Goal: Browse casually: Explore the website without a specific task or goal

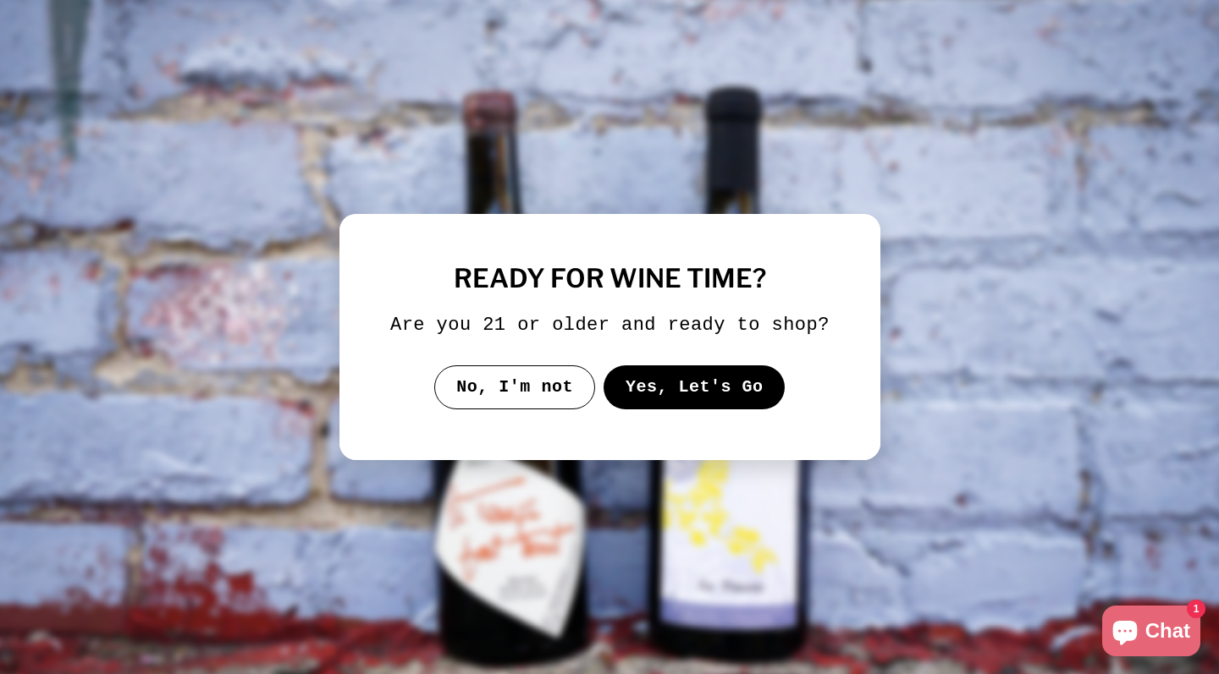
click at [647, 394] on button "Yes, Let's Go" at bounding box center [694, 388] width 182 height 44
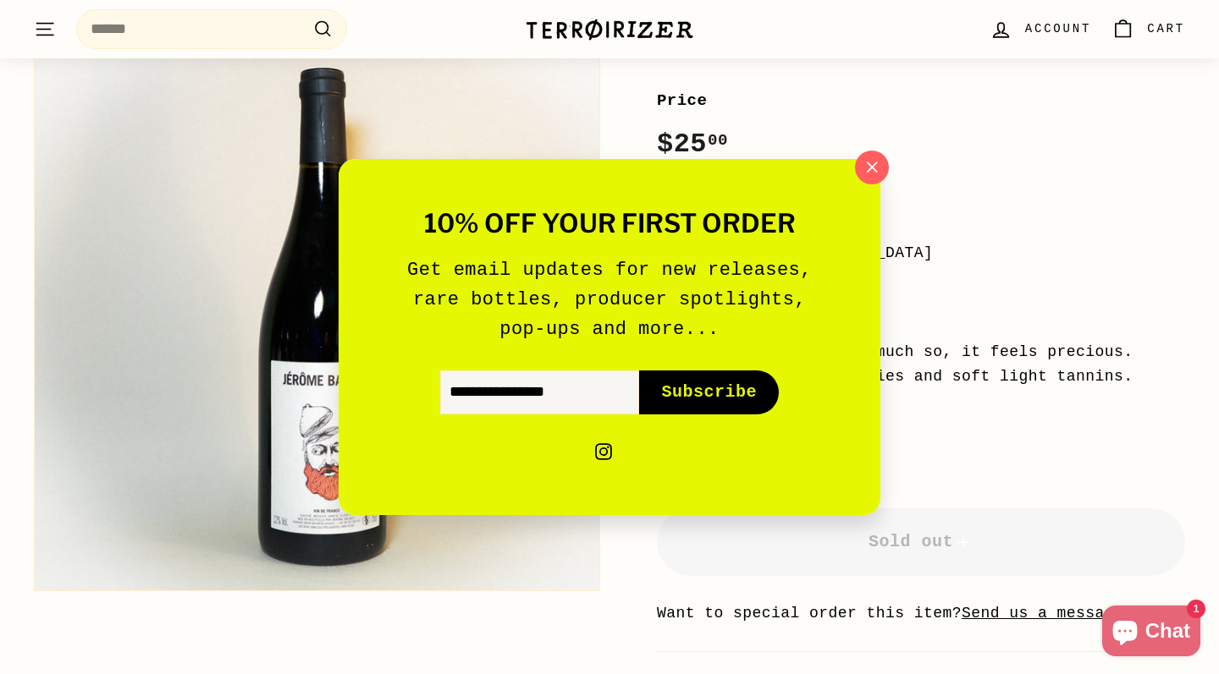
scroll to position [275, 0]
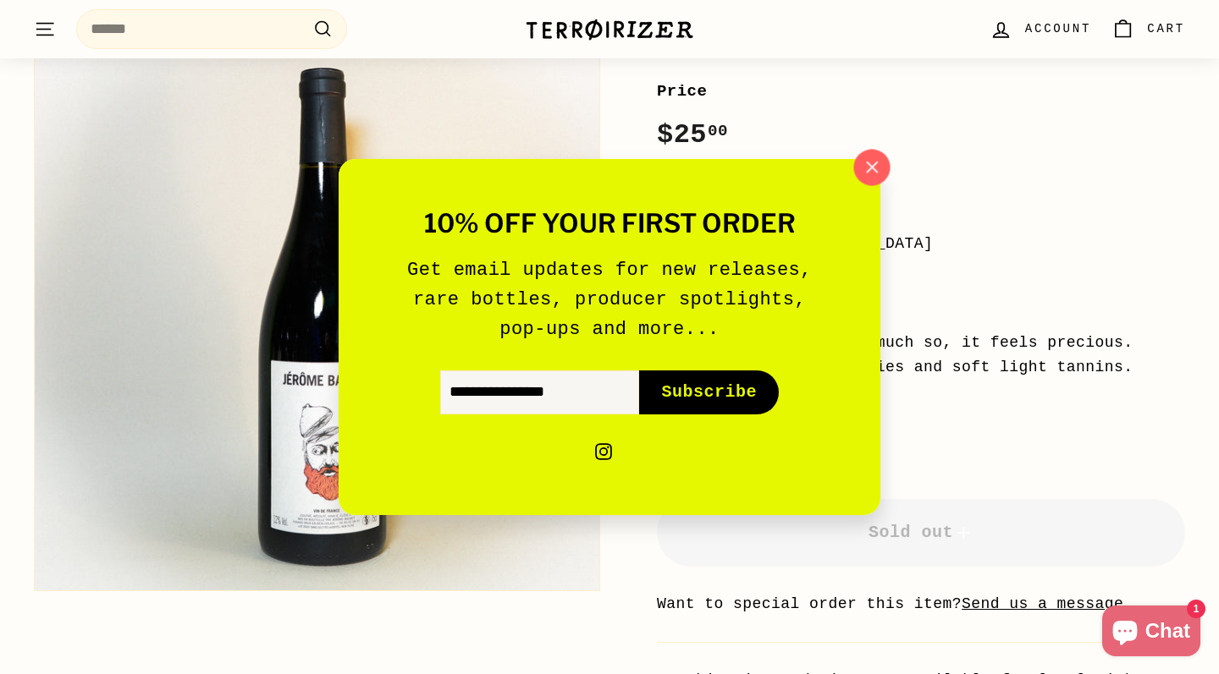
click at [857, 176] on button ""Close (esc)"" at bounding box center [871, 168] width 36 height 36
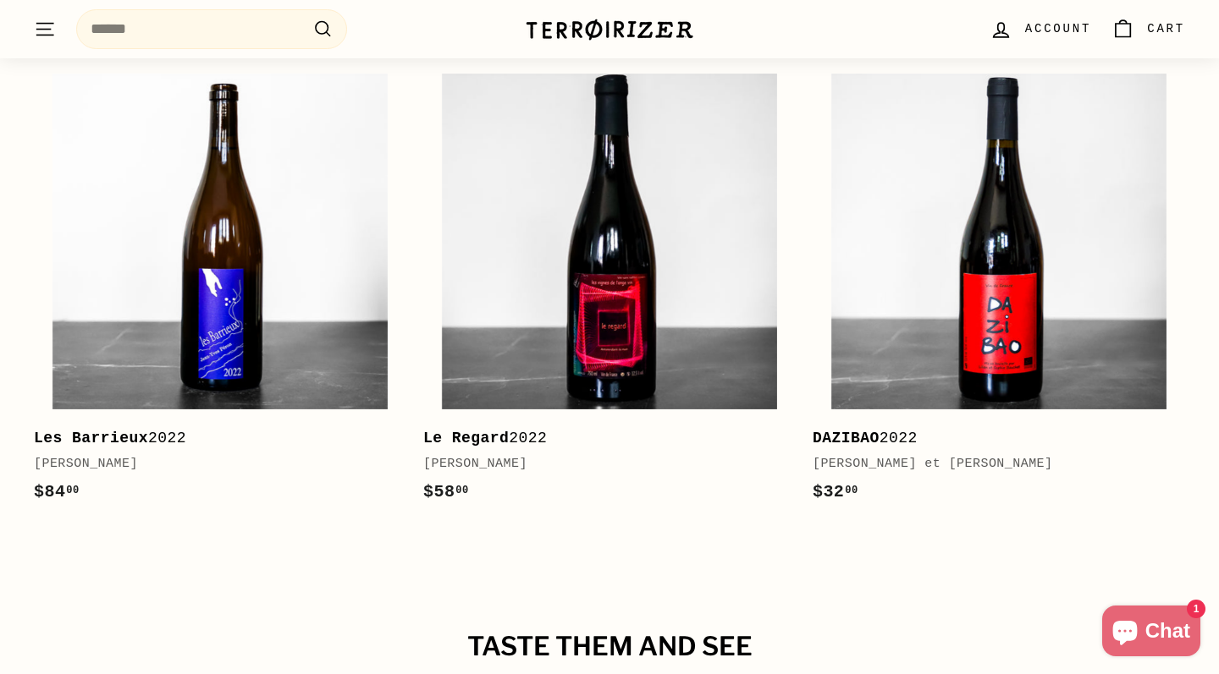
scroll to position [2517, 0]
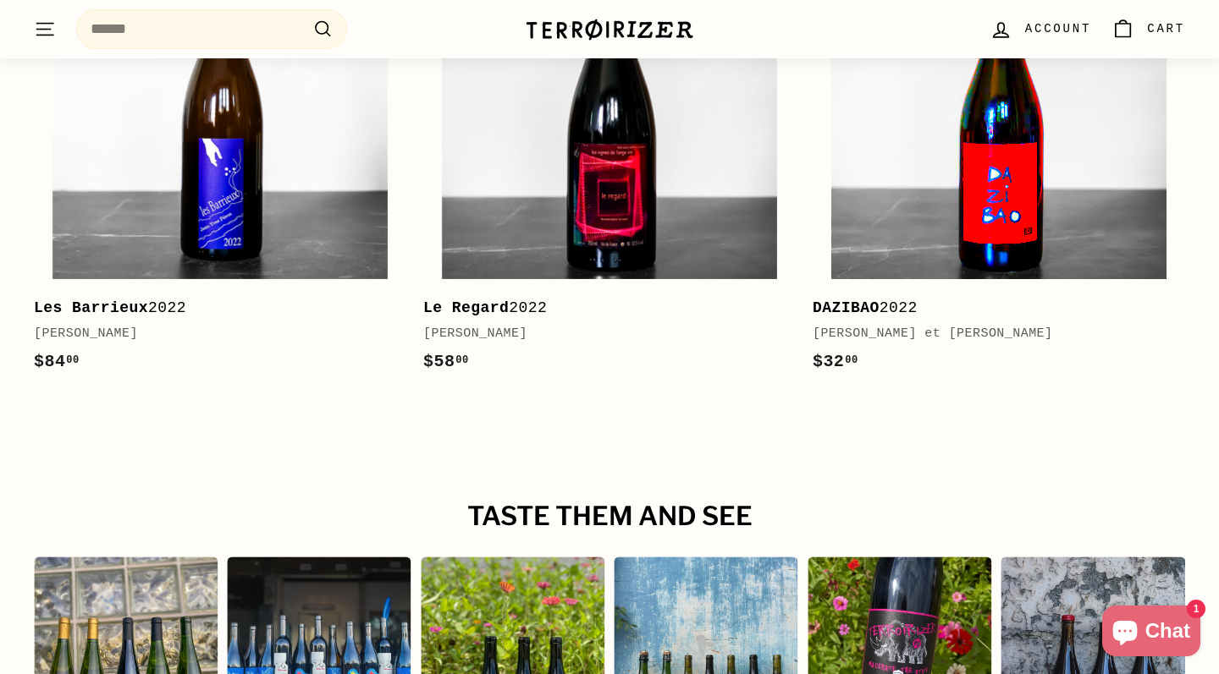
click at [928, 128] on img at bounding box center [998, 110] width 335 height 335
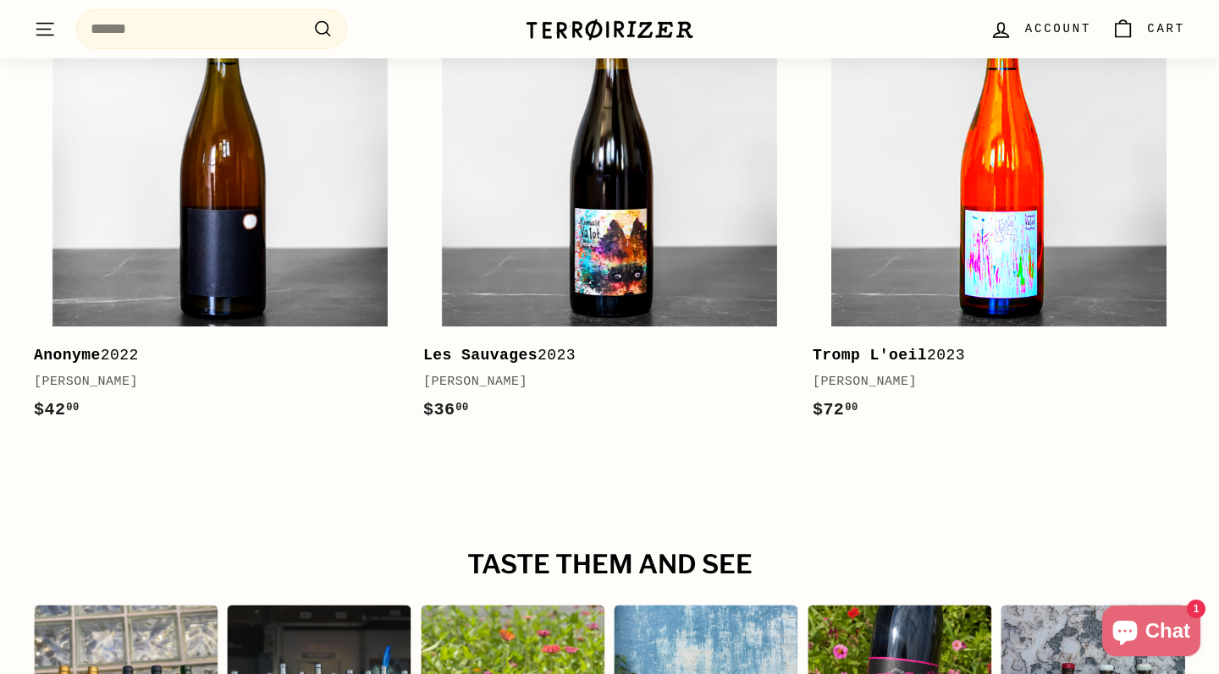
scroll to position [2700, 0]
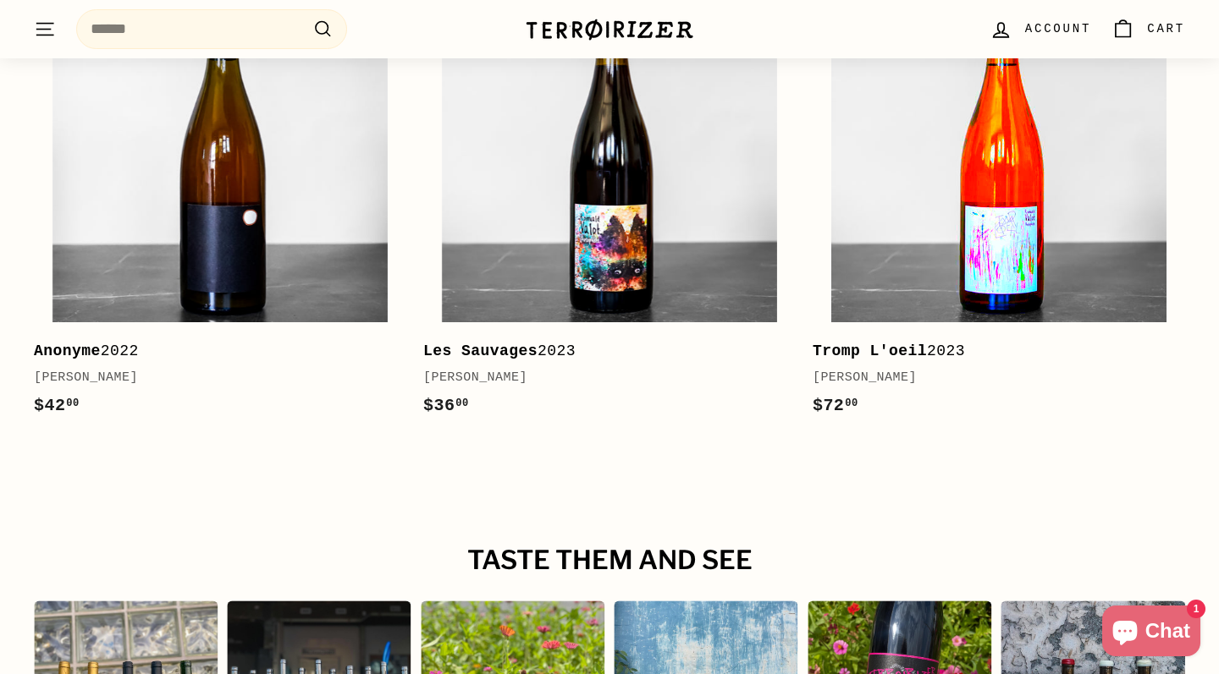
click at [939, 182] on img at bounding box center [998, 154] width 335 height 335
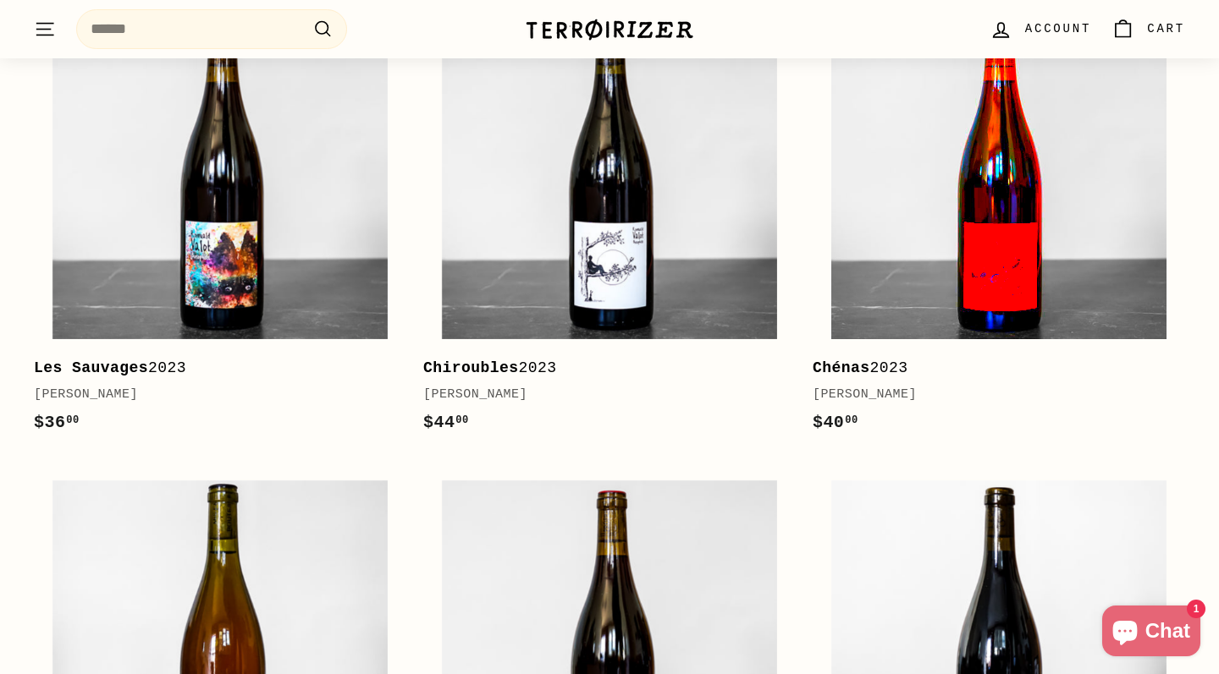
scroll to position [2288, 0]
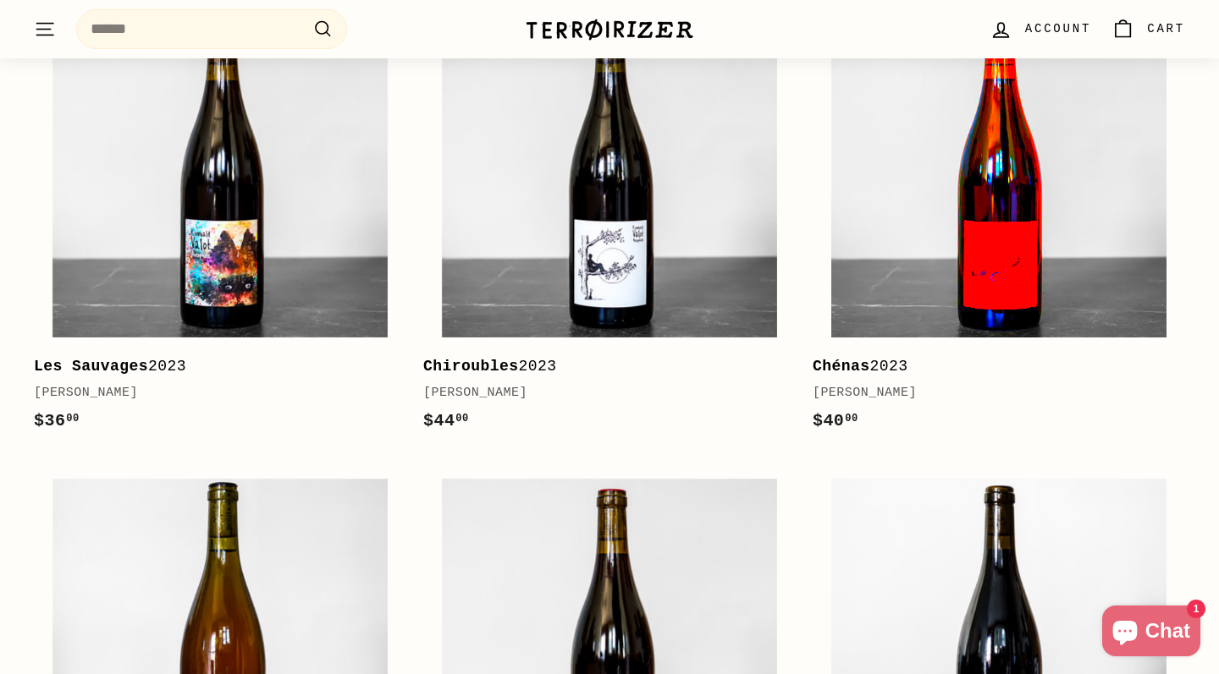
click at [870, 234] on img at bounding box center [998, 170] width 335 height 335
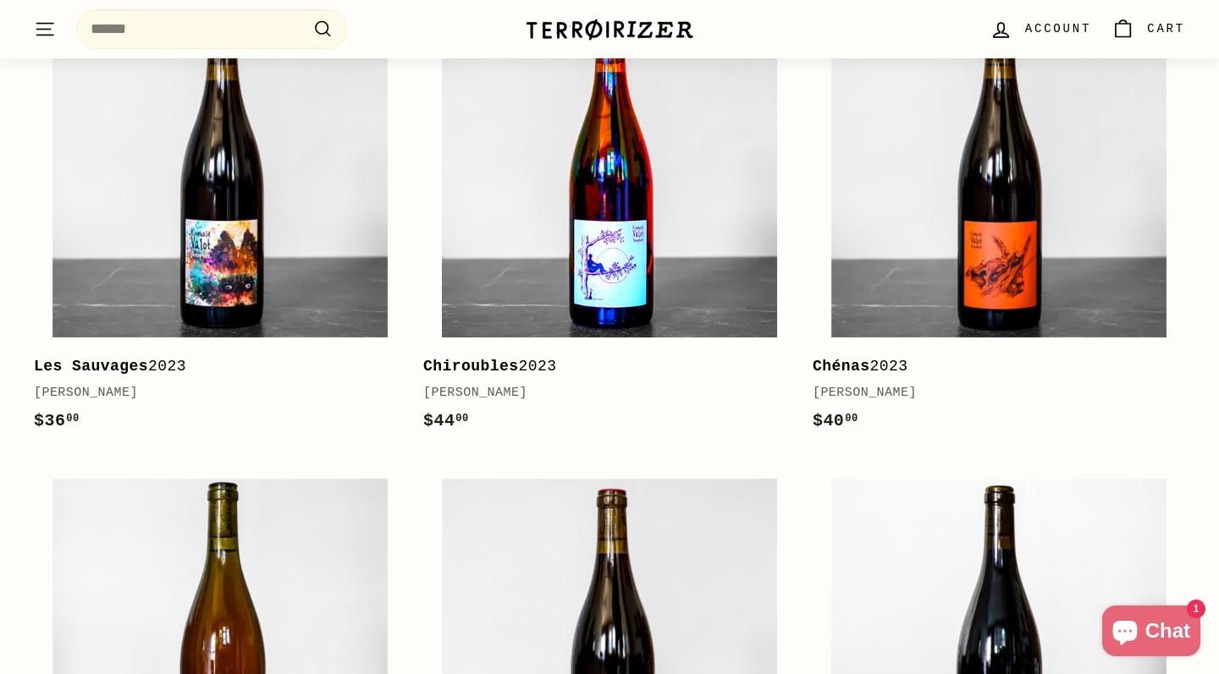
click at [522, 228] on img at bounding box center [609, 170] width 335 height 335
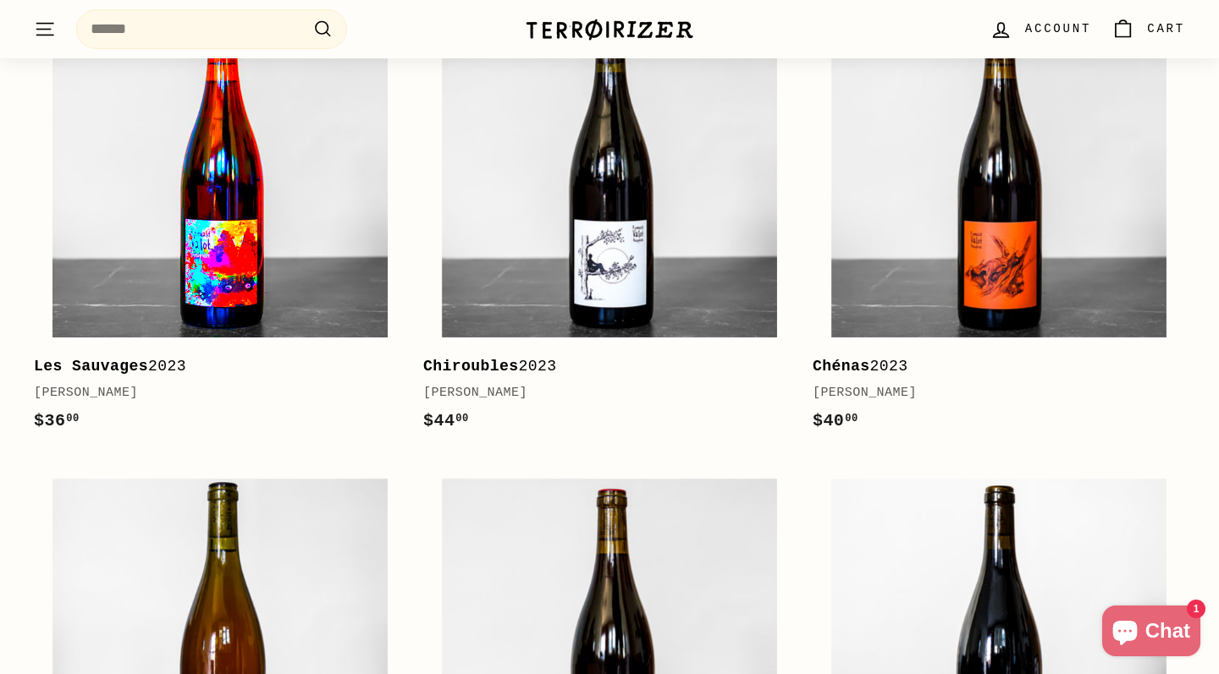
click at [350, 231] on img at bounding box center [219, 170] width 335 height 335
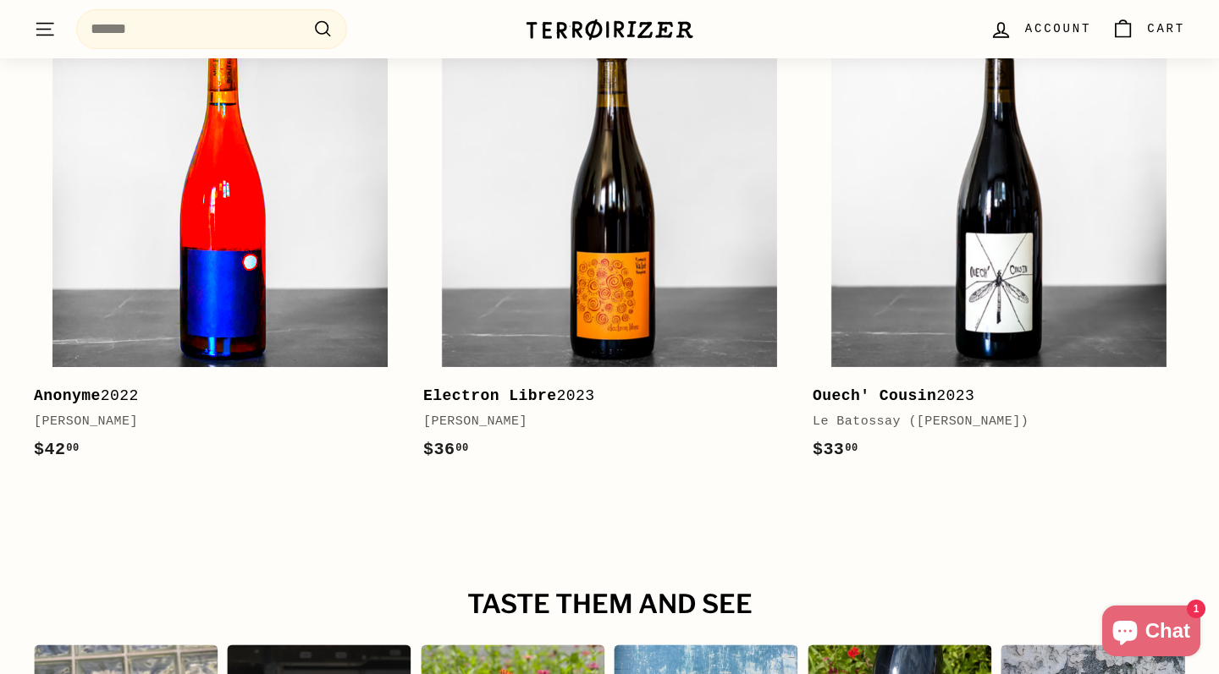
scroll to position [2734, 0]
click at [283, 157] on img at bounding box center [219, 200] width 335 height 335
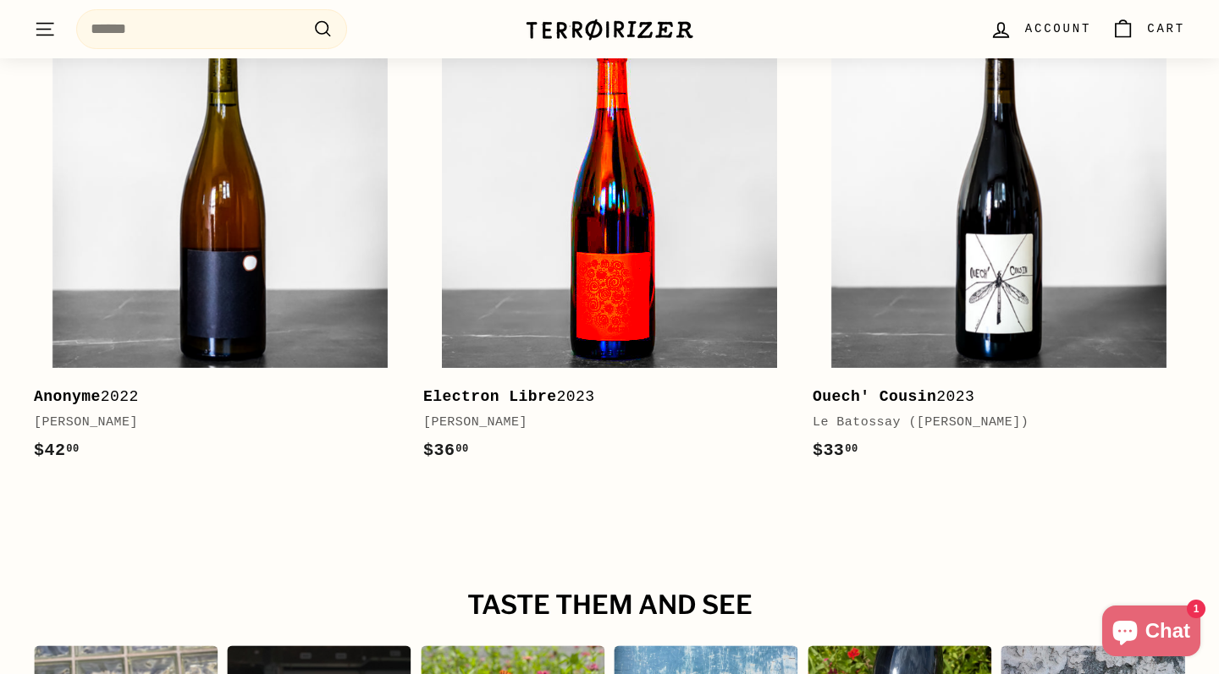
click at [648, 217] on img at bounding box center [609, 200] width 335 height 335
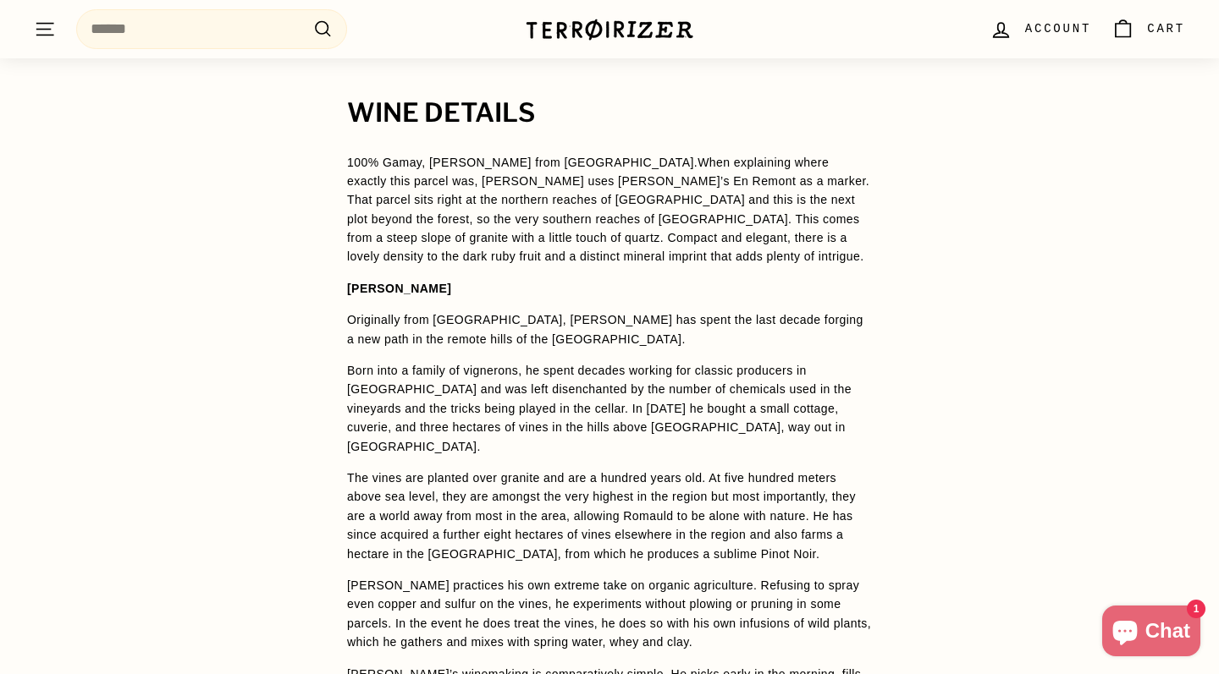
scroll to position [991, 0]
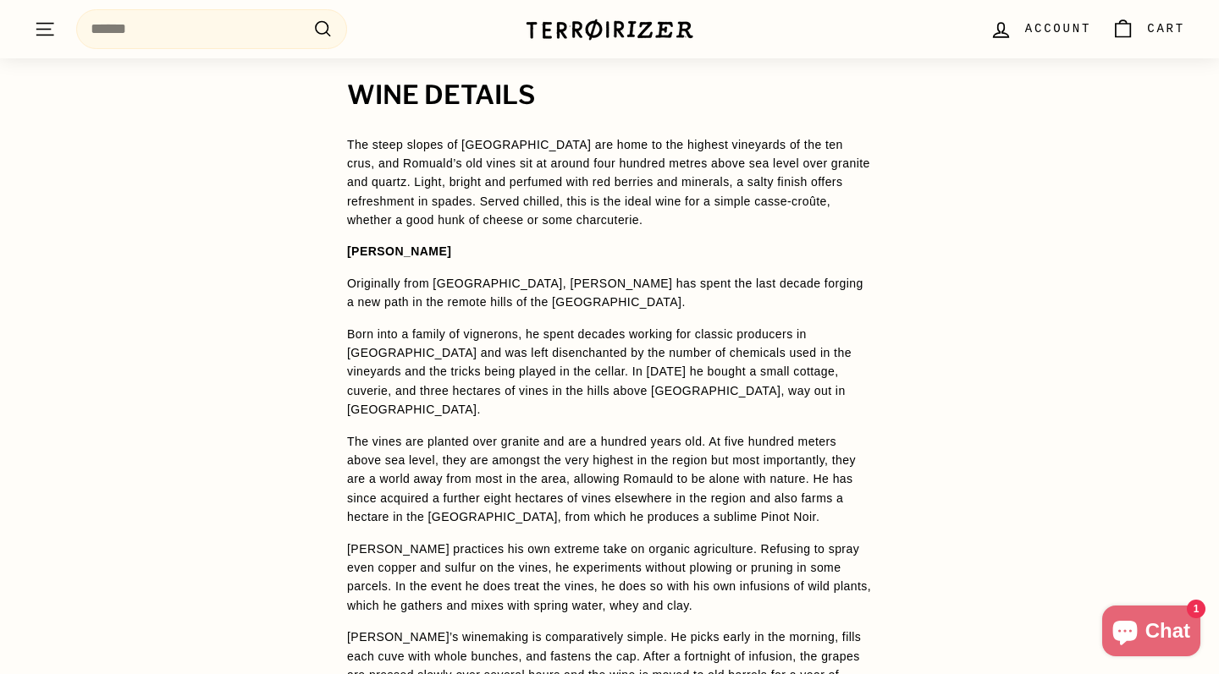
scroll to position [1036, 0]
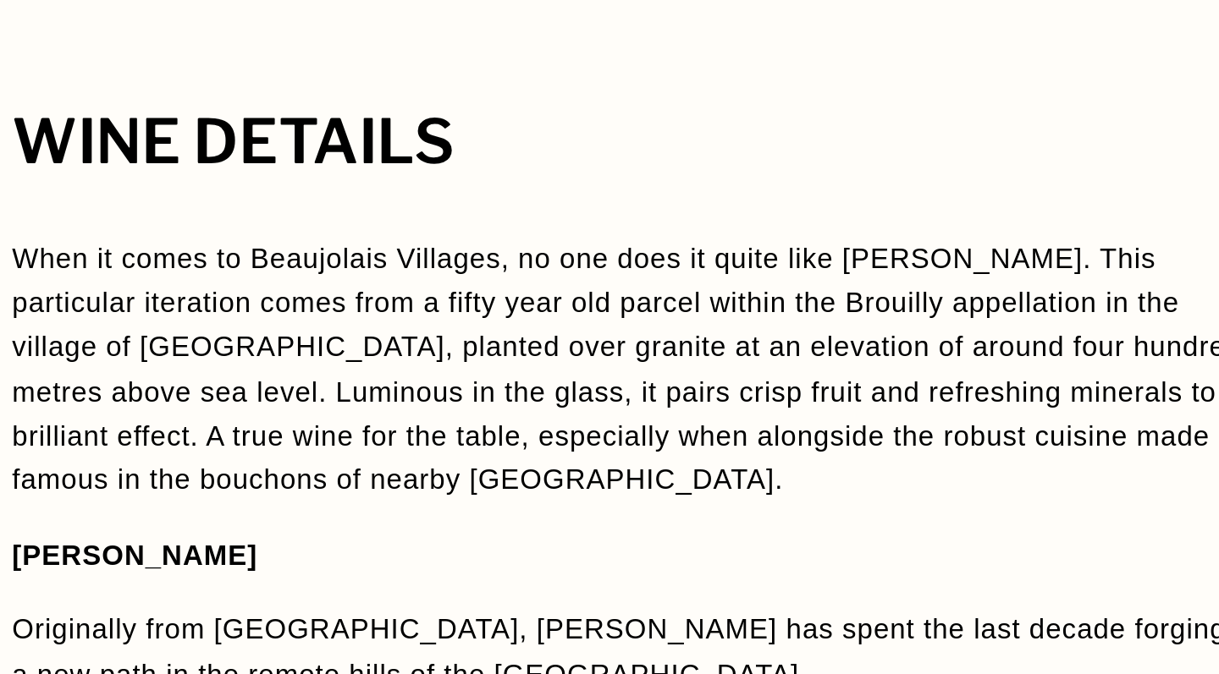
scroll to position [1223, 0]
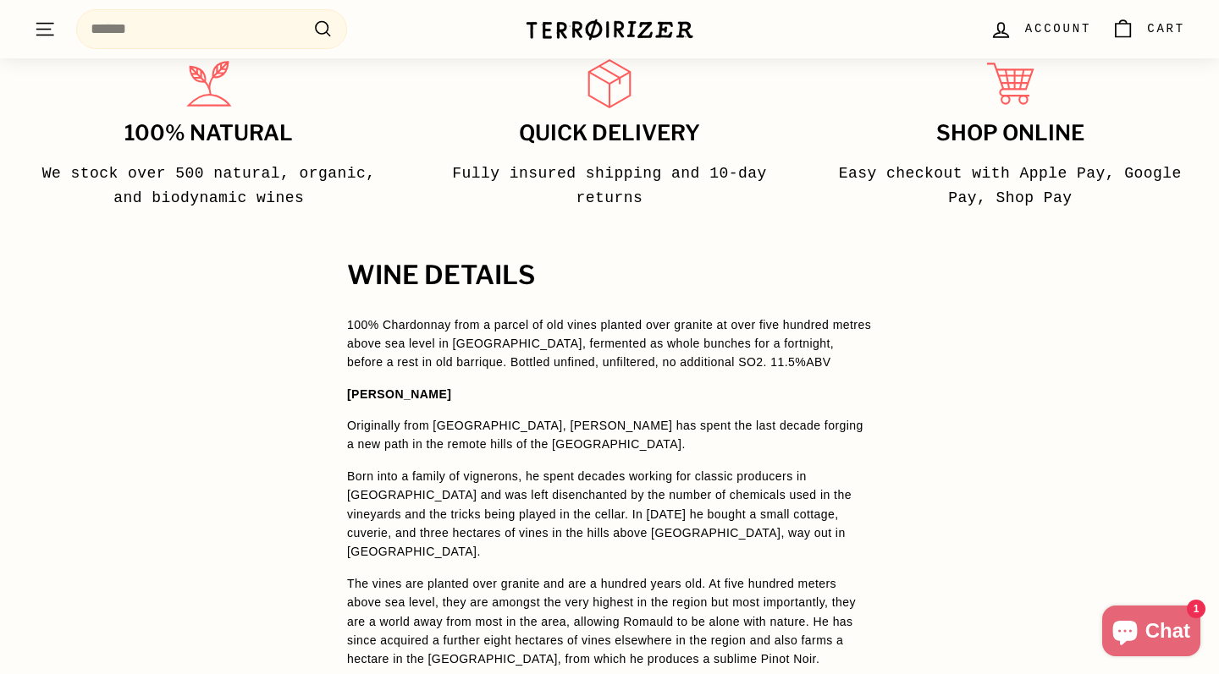
scroll to position [885, 0]
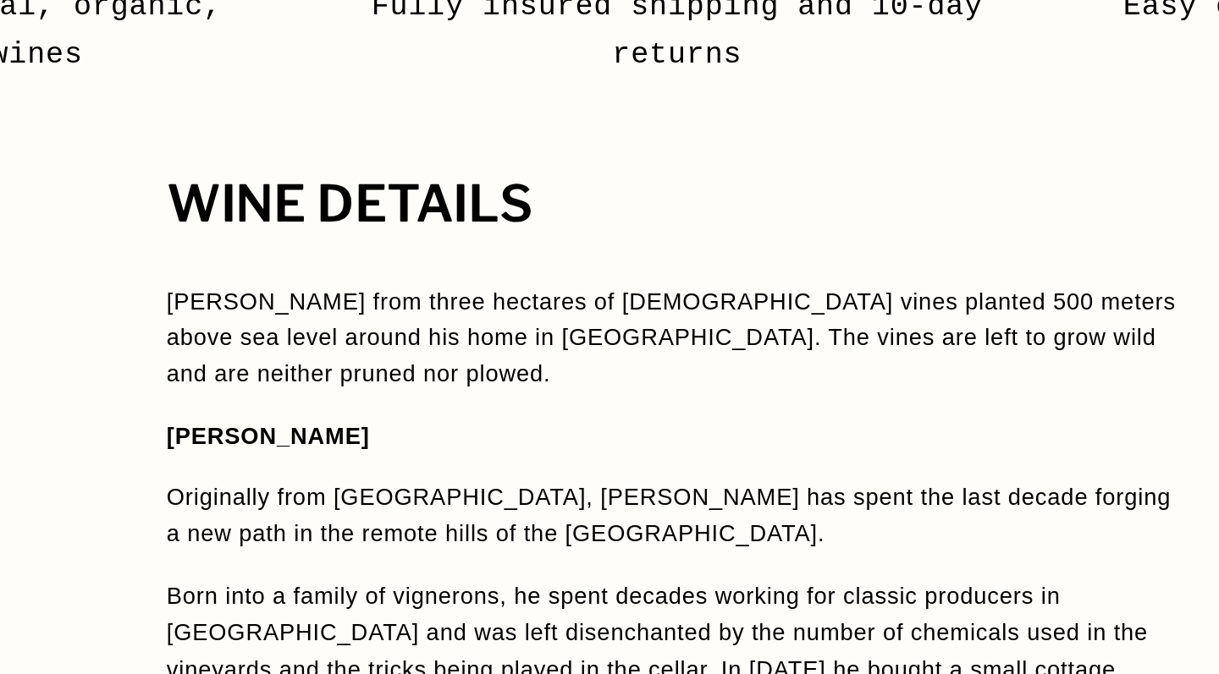
scroll to position [894, 0]
